Goal: Information Seeking & Learning: Compare options

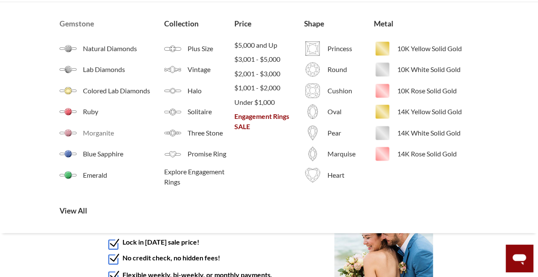
scroll to position [76, 0]
click at [176, 176] on span "Explore Engagement Rings" at bounding box center [199, 177] width 70 height 20
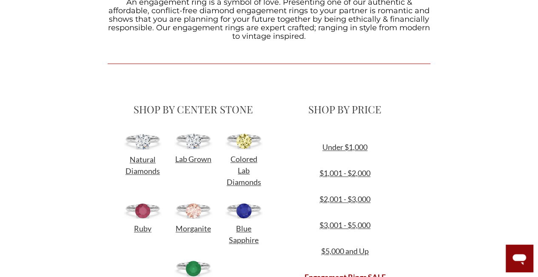
scroll to position [265, 0]
click at [362, 145] on link "Under $1,000" at bounding box center [344, 145] width 45 height 9
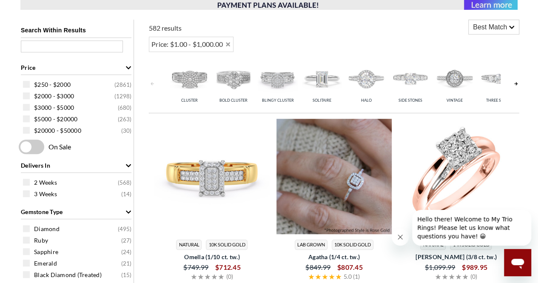
scroll to position [328, 0]
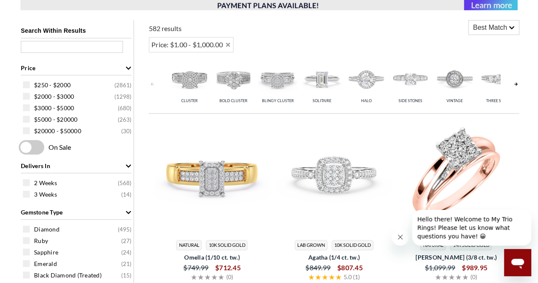
click at [499, 29] on span "Best Match" at bounding box center [490, 28] width 34 height 10
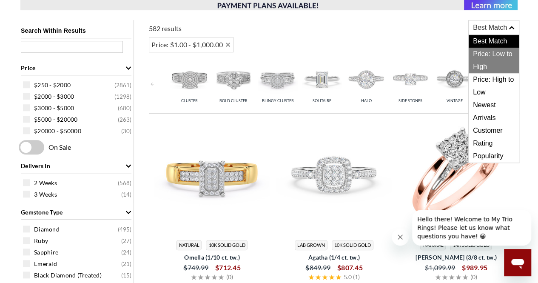
click at [500, 50] on span "Price: Low to High" at bounding box center [494, 61] width 50 height 26
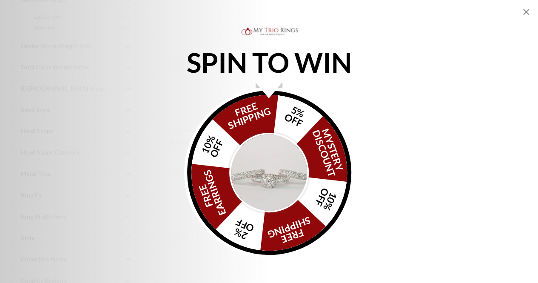
scroll to position [785, 0]
click at [525, 6] on div "SPIN TO WIN FREE SHIPPING 5% OFF Mystery Discount 10% OFF FREE SHIPPING 2% OFF …" at bounding box center [269, 141] width 538 height 283
click at [525, 10] on icon "Close popup" at bounding box center [526, 12] width 10 height 10
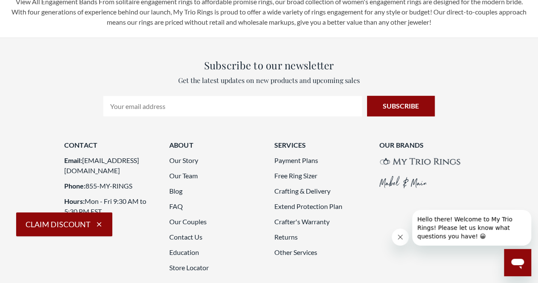
scroll to position [2110, 0]
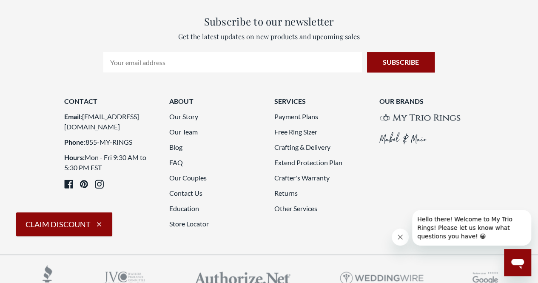
scroll to position [2096, 0]
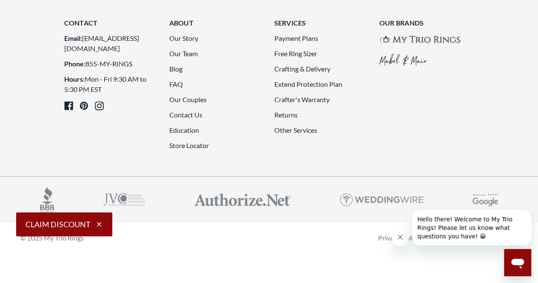
scroll to position [2180, 0]
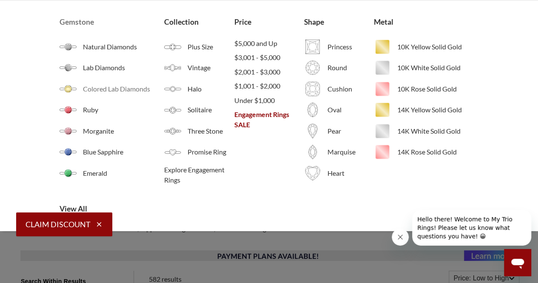
scroll to position [79, 0]
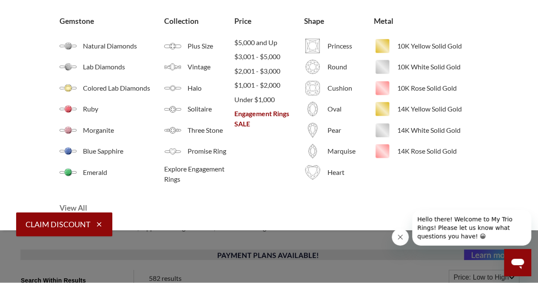
click at [79, 204] on span "View All" at bounding box center [130, 208] width 140 height 11
